Goal: Find specific page/section: Find specific page/section

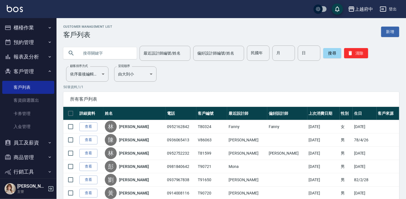
click at [95, 53] on input "text" at bounding box center [105, 52] width 53 height 15
paste input "0922720164"
type input "0922720164"
click at [333, 51] on button "搜尋" at bounding box center [332, 53] width 18 height 10
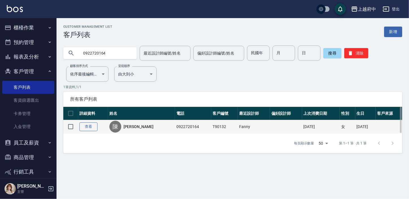
click at [89, 129] on link "查看" at bounding box center [88, 126] width 18 height 9
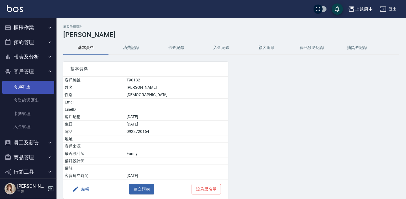
click at [19, 86] on link "客戶列表" at bounding box center [28, 87] width 52 height 13
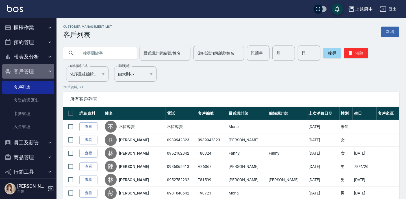
click at [37, 72] on button "客戶管理" at bounding box center [28, 71] width 52 height 15
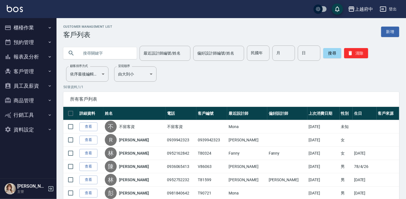
click at [28, 71] on button "客戶管理" at bounding box center [28, 71] width 52 height 15
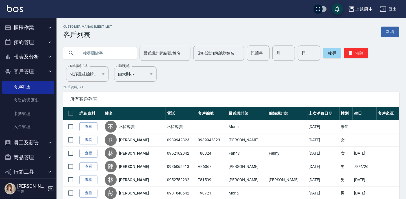
click at [33, 58] on button "報表及分析" at bounding box center [28, 56] width 52 height 15
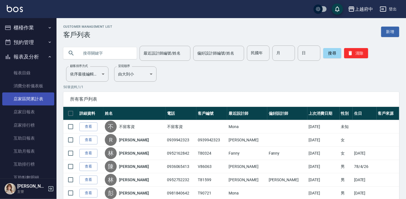
scroll to position [25, 0]
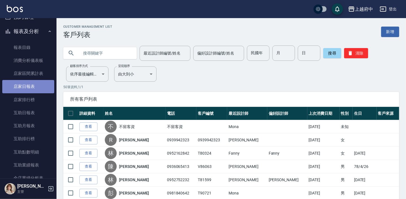
click at [29, 85] on link "店家日報表" at bounding box center [28, 86] width 52 height 13
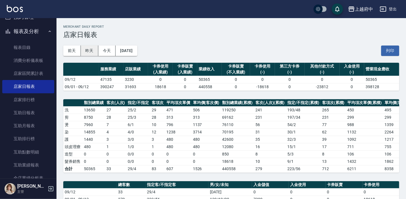
click at [91, 48] on button "昨天" at bounding box center [90, 50] width 18 height 10
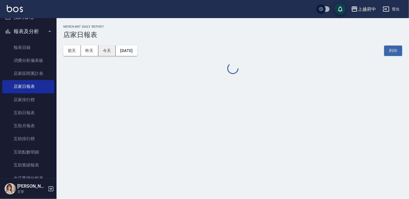
click at [108, 51] on button "今天" at bounding box center [107, 50] width 18 height 10
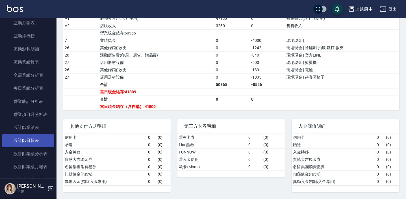
scroll to position [154, 0]
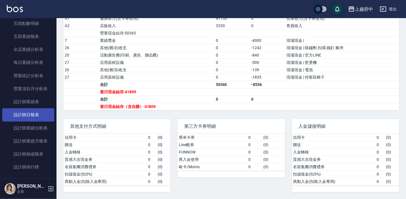
click at [38, 113] on link "設計師日報表" at bounding box center [28, 114] width 52 height 13
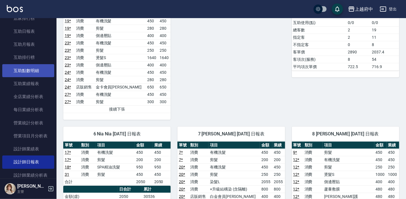
scroll to position [102, 0]
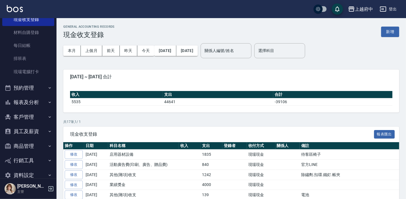
scroll to position [77, 0]
click at [26, 145] on button "商品管理" at bounding box center [28, 145] width 52 height 15
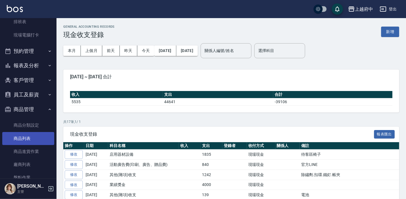
scroll to position [128, 0]
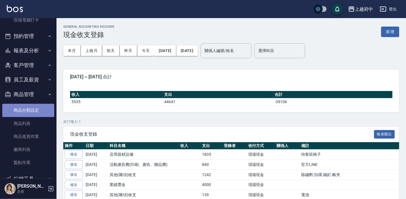
click at [31, 111] on link "商品分類設定" at bounding box center [28, 110] width 52 height 13
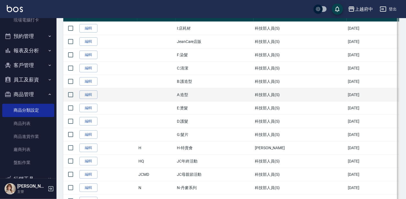
scroll to position [85, 0]
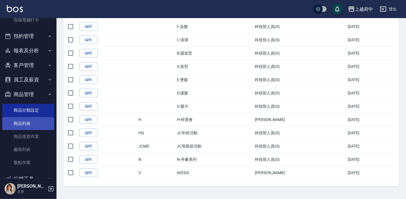
click at [22, 123] on link "商品列表" at bounding box center [28, 123] width 52 height 13
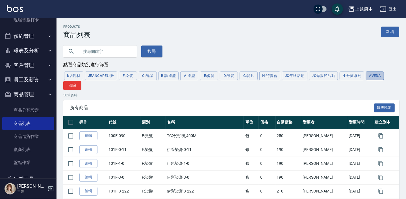
click at [374, 79] on button "AVEDA" at bounding box center [375, 75] width 18 height 9
